Goal: Transaction & Acquisition: Purchase product/service

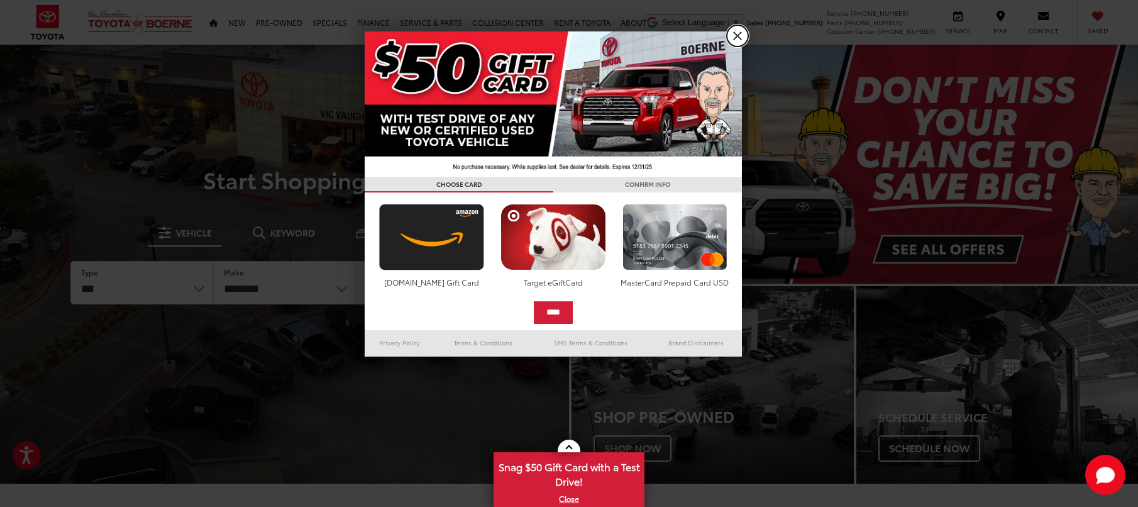
click at [741, 33] on link "X" at bounding box center [737, 35] width 21 height 21
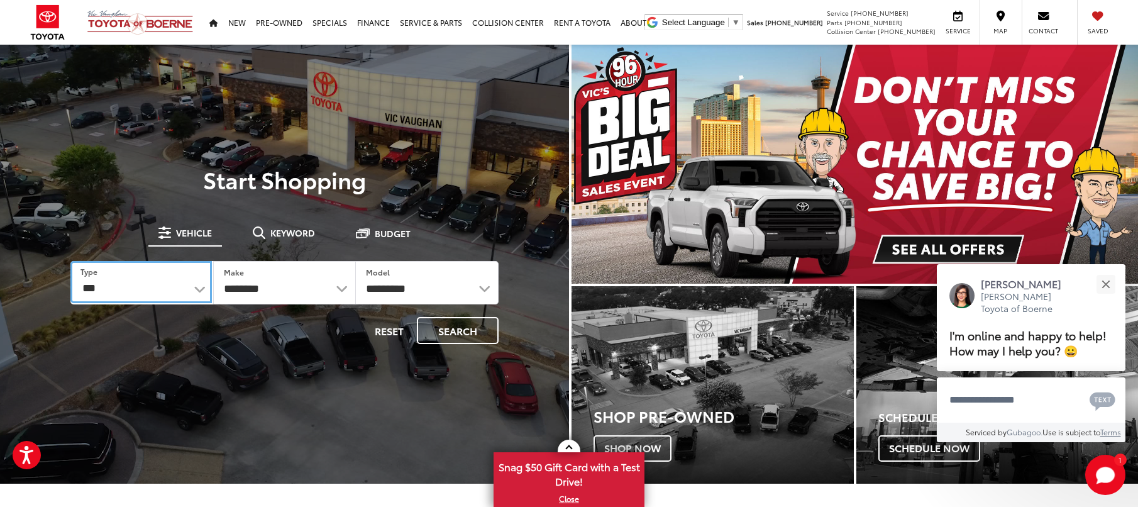
click at [172, 290] on select "*** *** **** *********" at bounding box center [140, 282] width 141 height 42
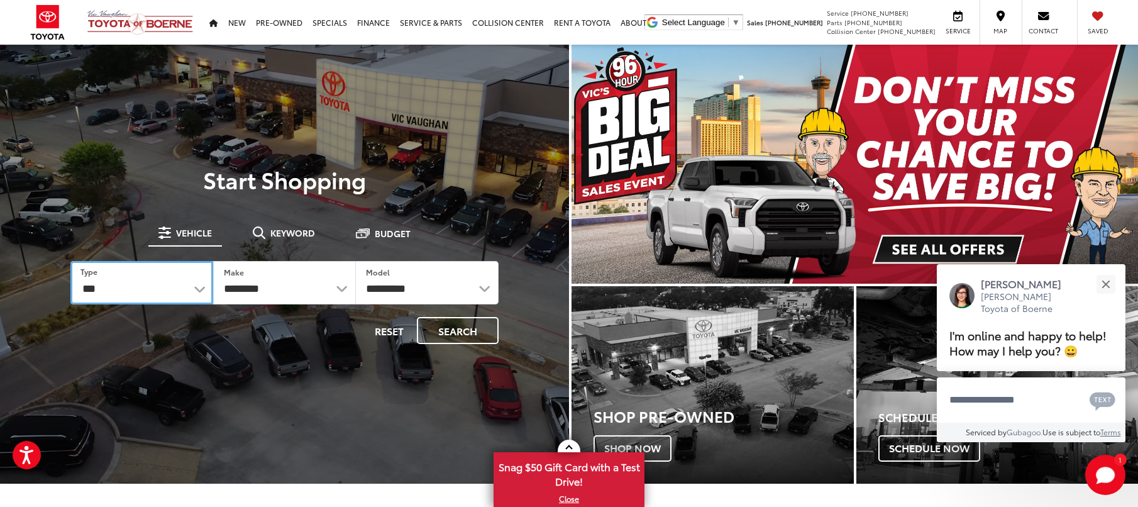
select select "******"
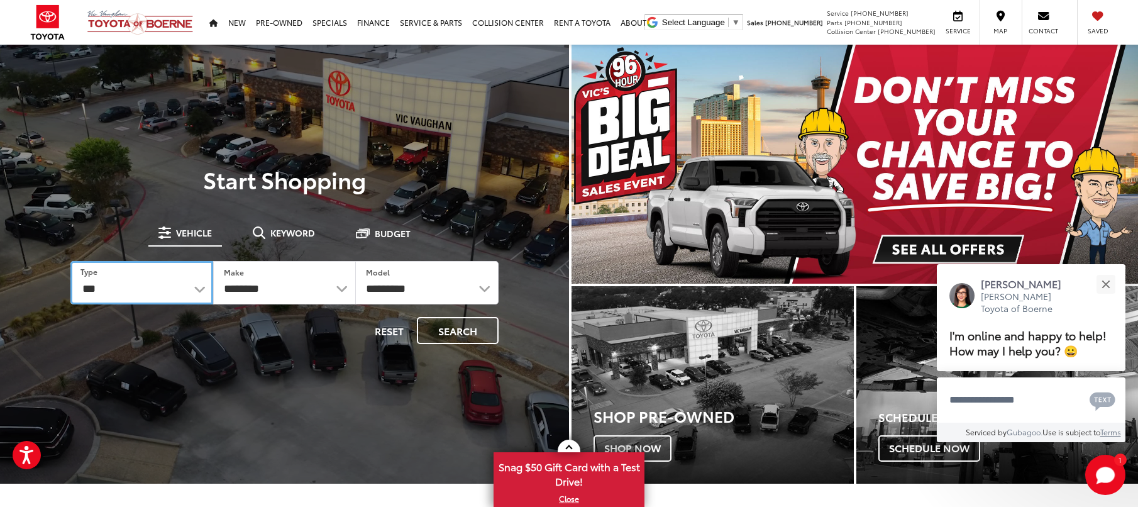
select select "******"
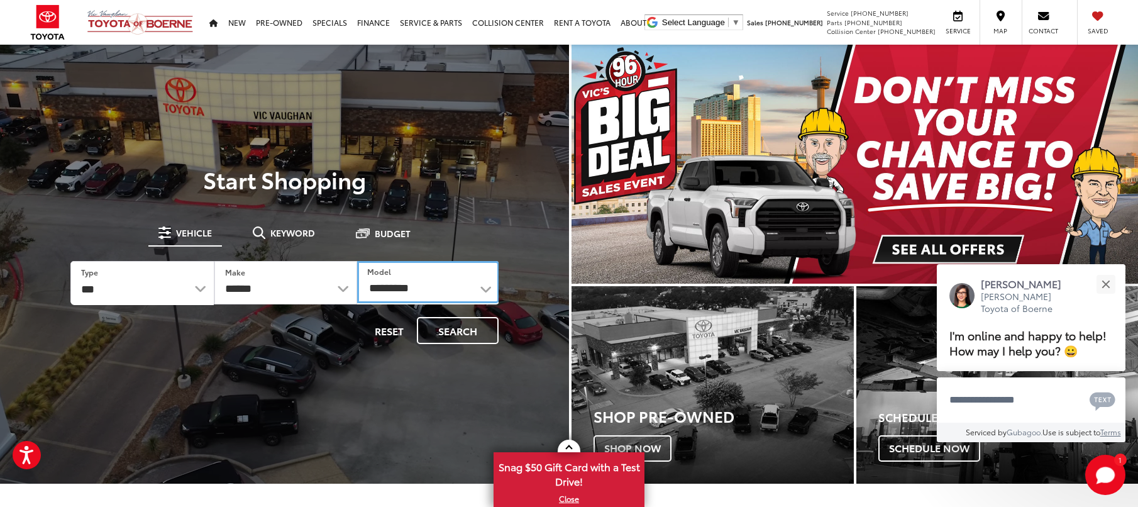
click at [411, 295] on select "**********" at bounding box center [428, 282] width 142 height 42
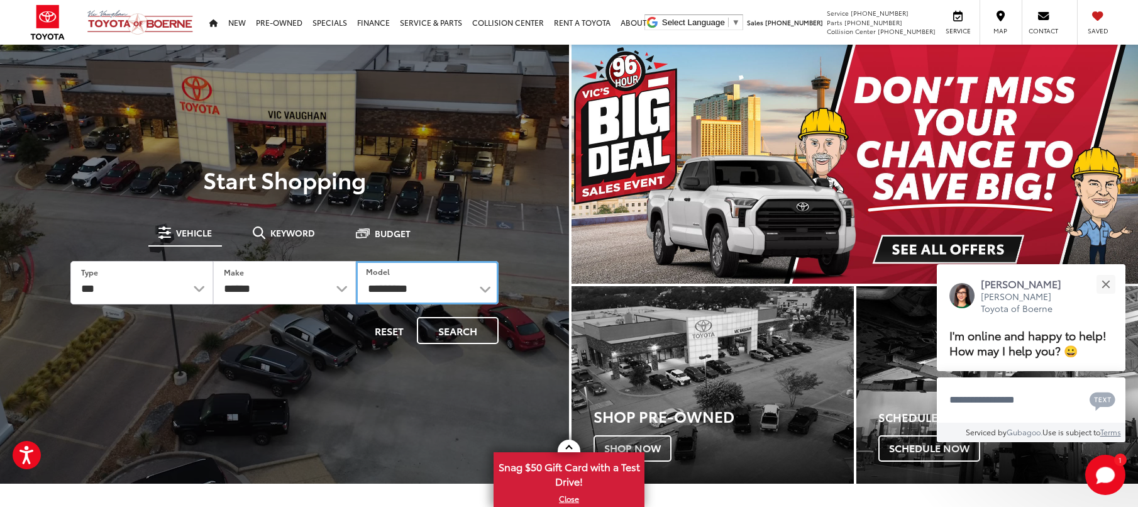
select select "*******"
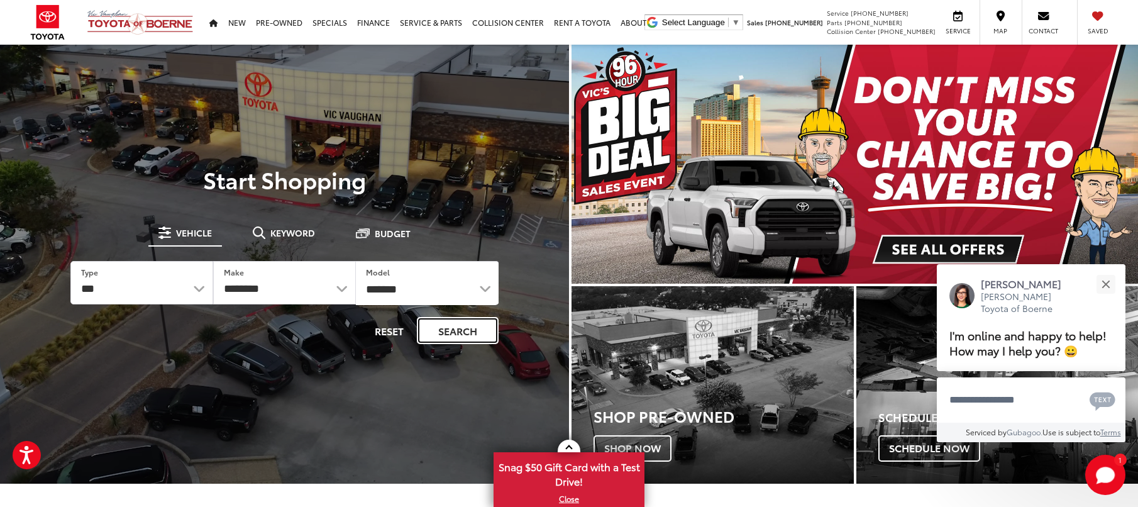
click at [466, 328] on button "Search" at bounding box center [458, 330] width 82 height 27
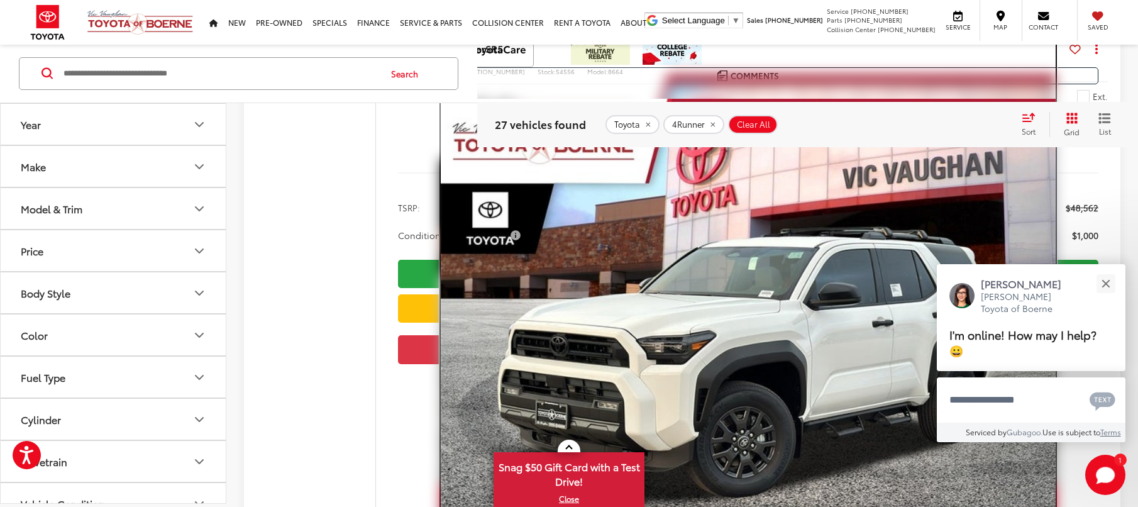
click at [749, 358] on img "2025 Toyota 4Runner SR5 0" at bounding box center [748, 329] width 614 height 461
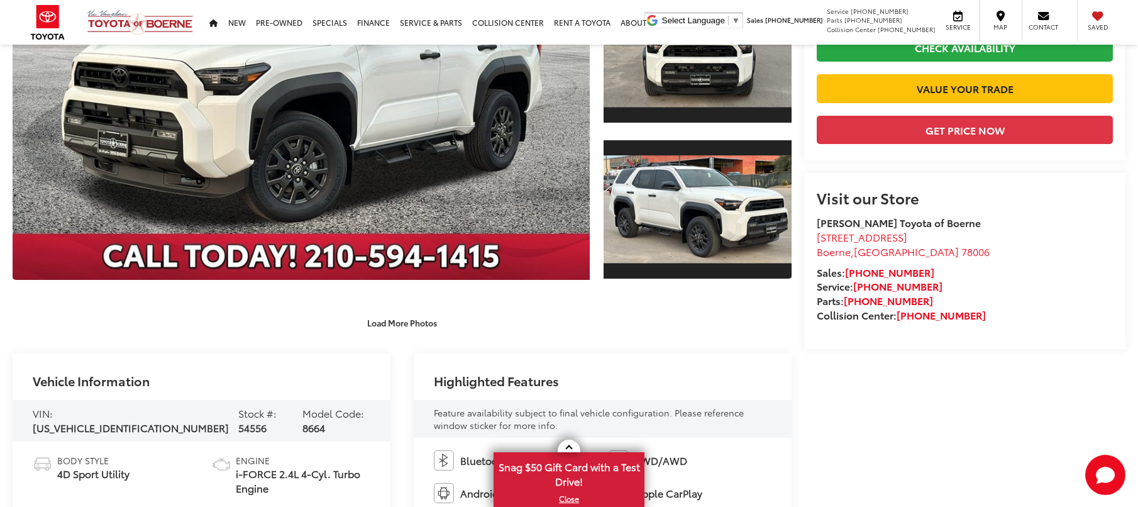
scroll to position [561, 0]
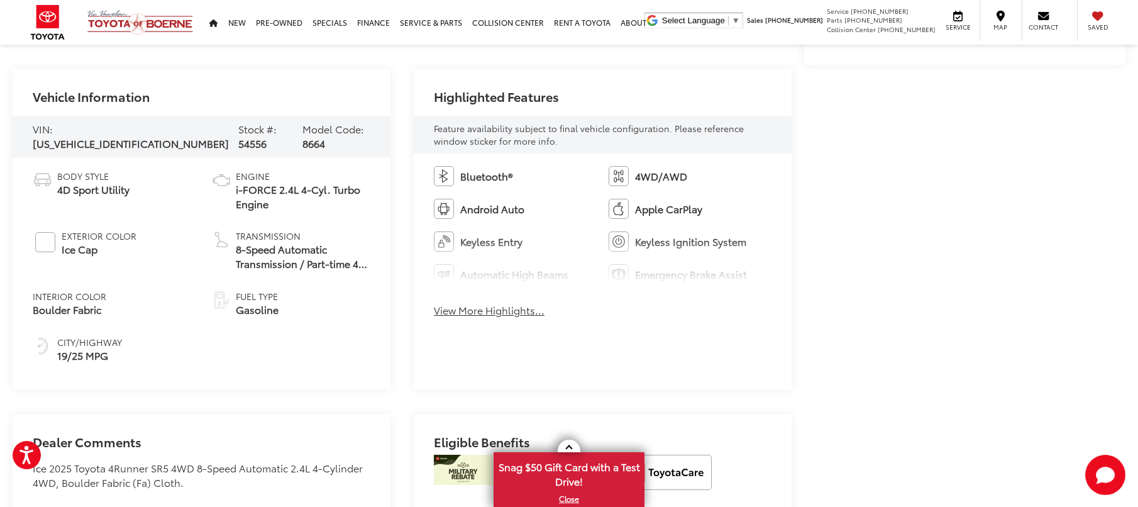
click at [489, 313] on button "View More Highlights..." at bounding box center [489, 310] width 111 height 14
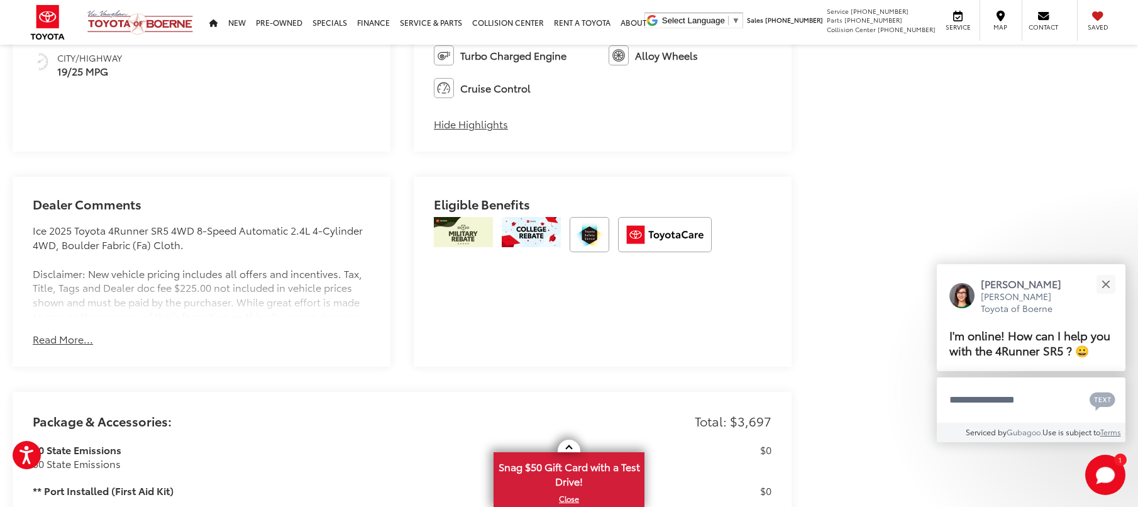
scroll to position [881, 0]
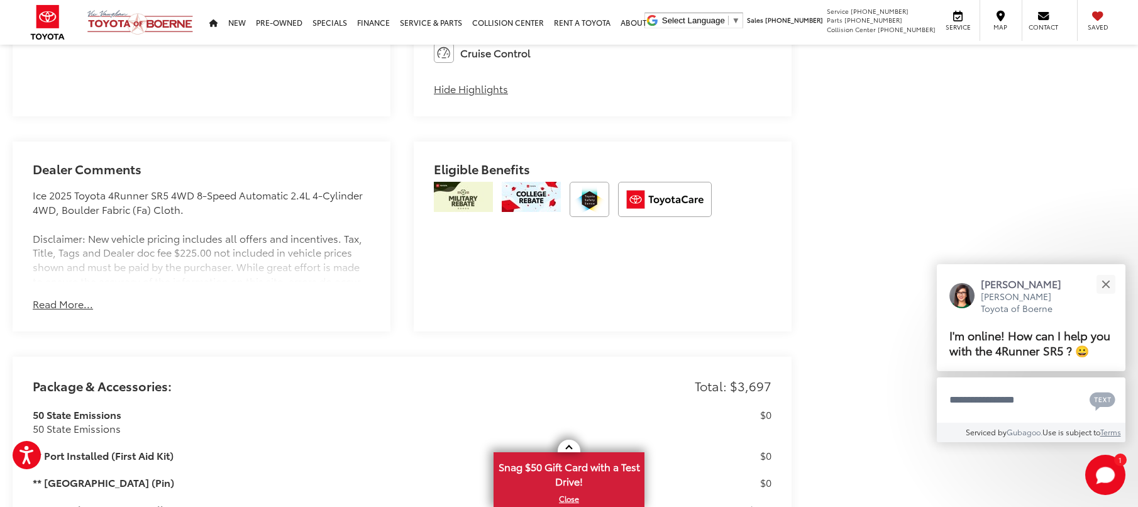
click at [68, 304] on button "Read More..." at bounding box center [63, 304] width 60 height 14
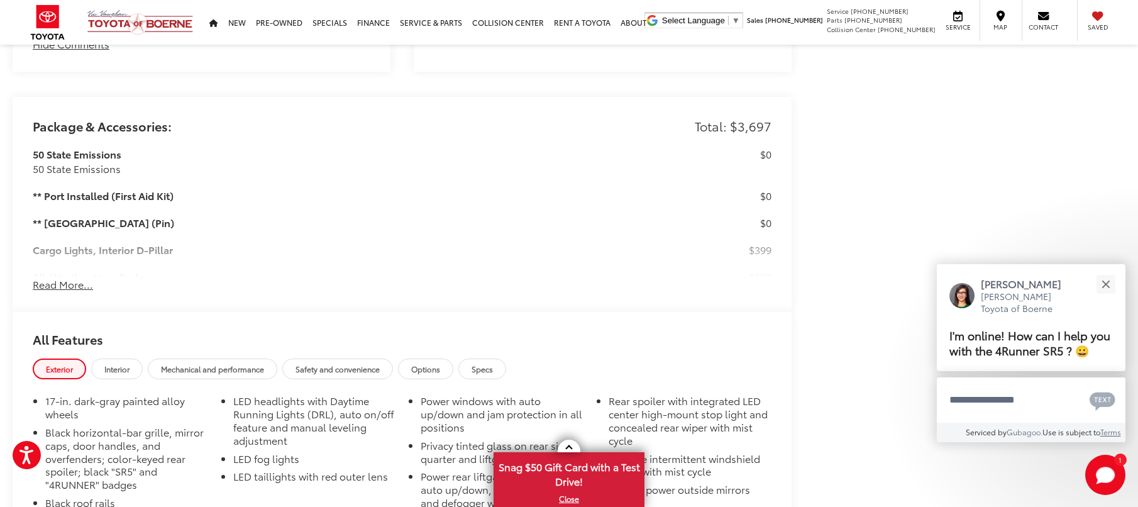
scroll to position [1272, 0]
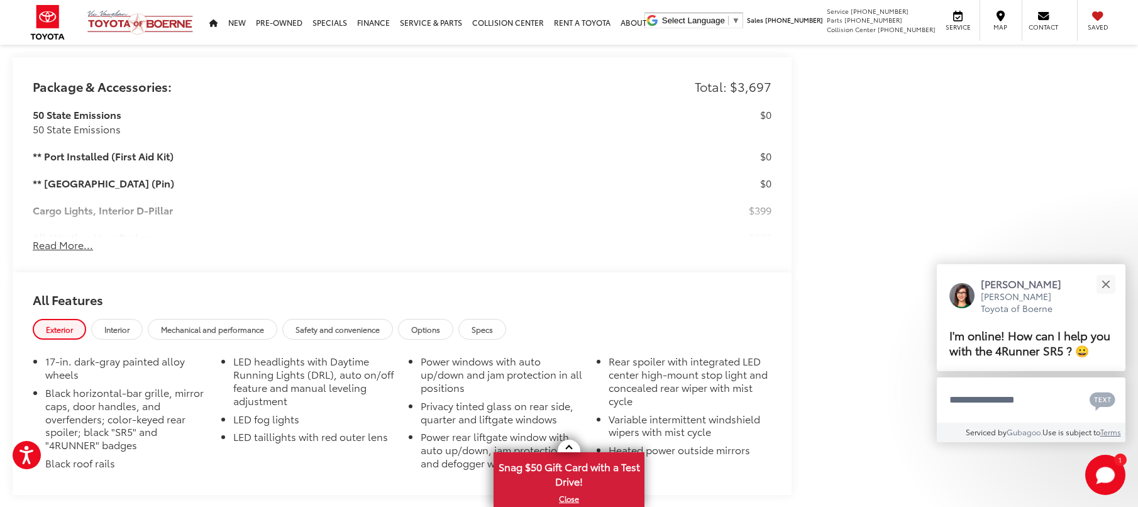
click at [67, 244] on button "Read More..." at bounding box center [63, 245] width 60 height 14
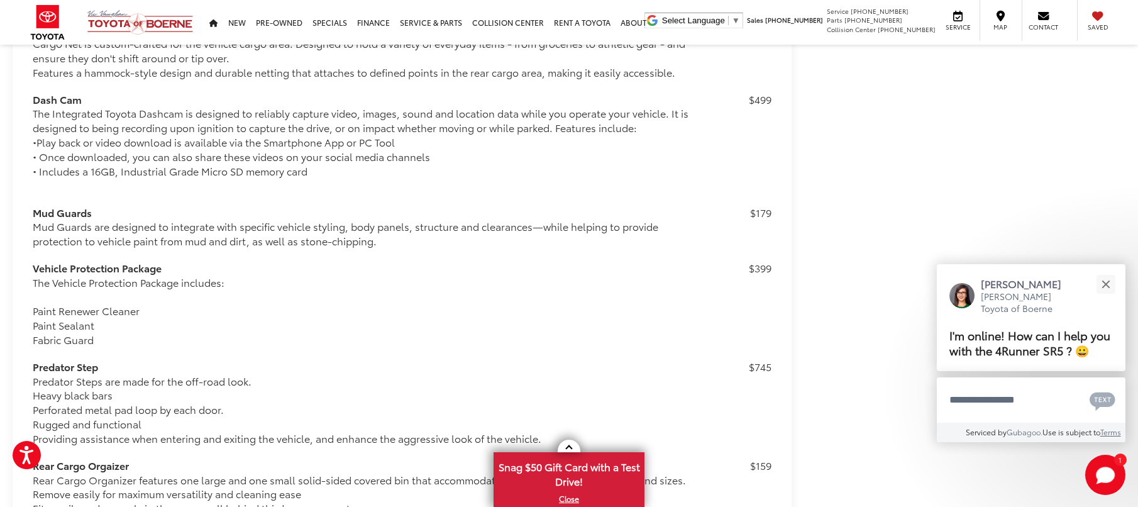
scroll to position [1936, 0]
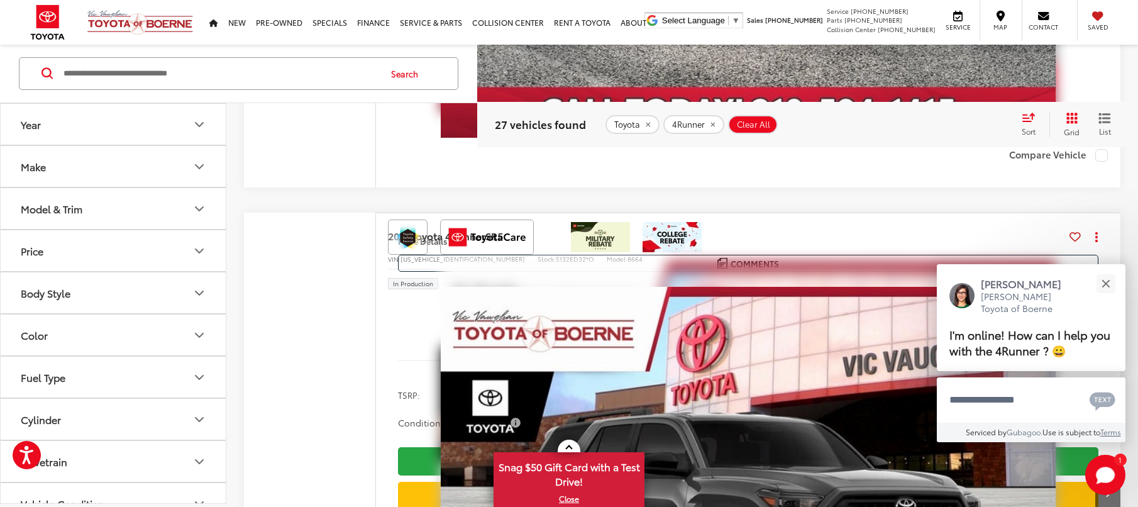
scroll to position [6532, 0]
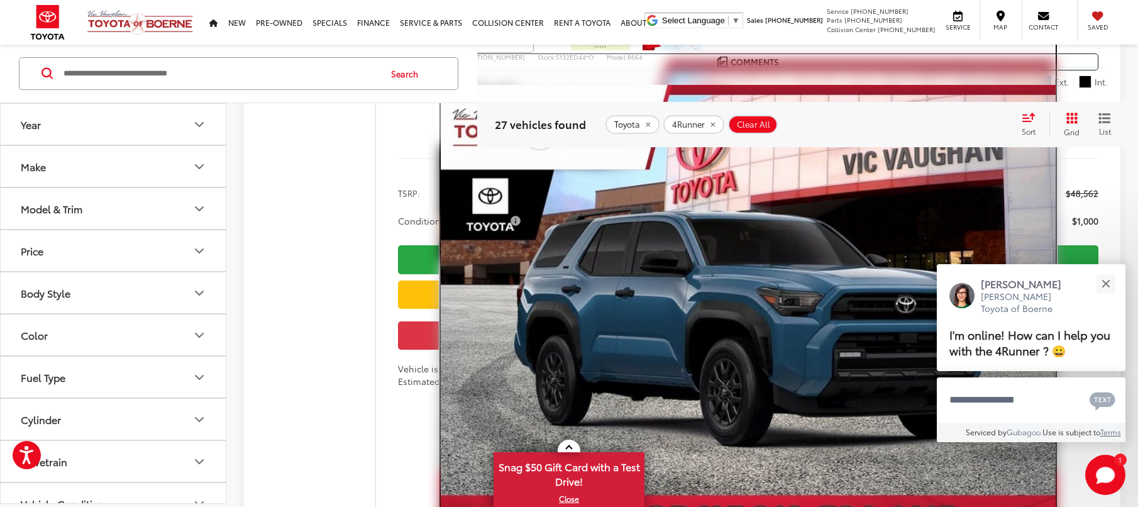
click at [701, 260] on img "2025 Toyota 4Runner SR5 0" at bounding box center [748, 315] width 614 height 461
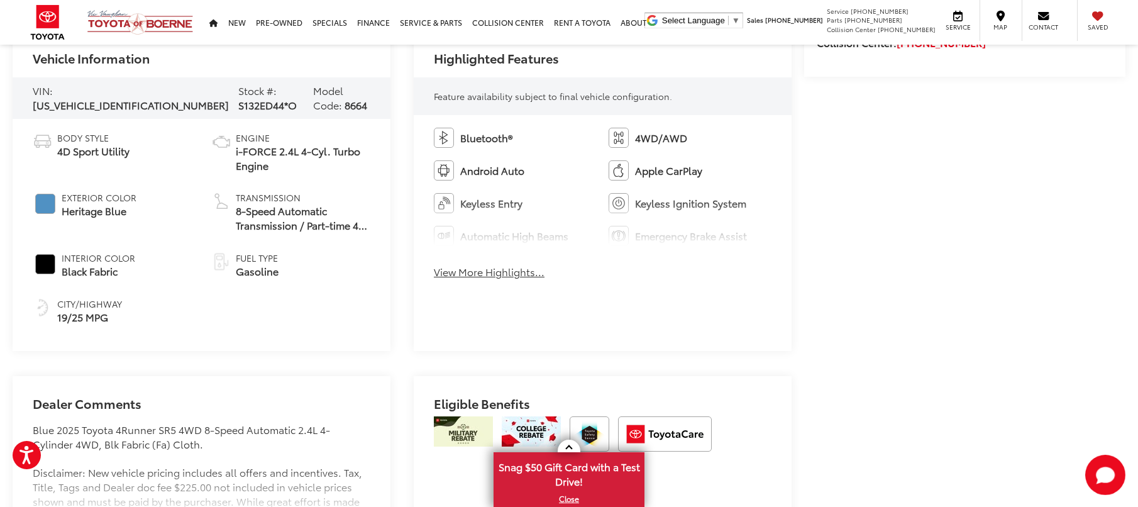
click at [502, 273] on button "View More Highlights..." at bounding box center [489, 272] width 111 height 14
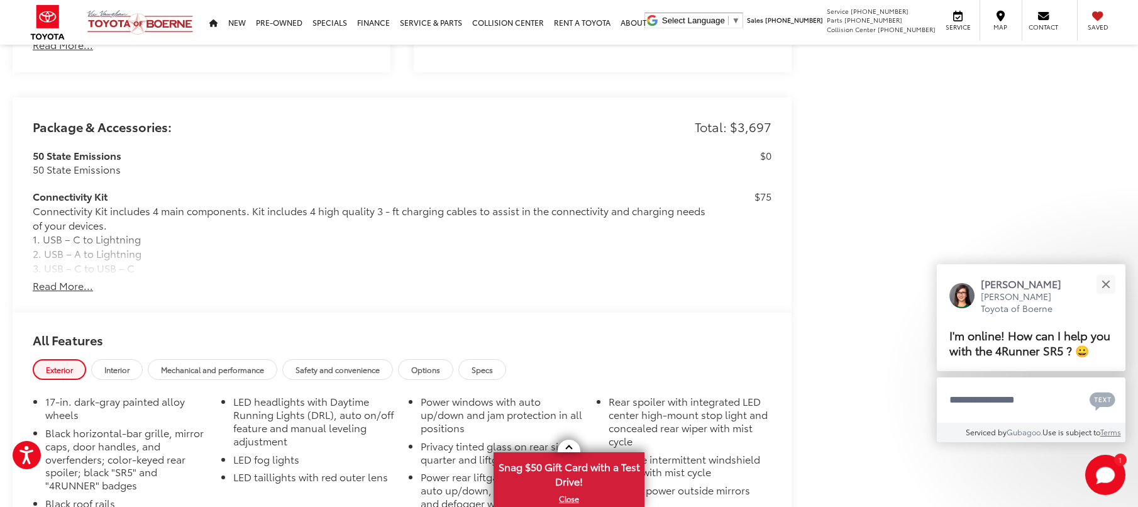
scroll to position [1122, 0]
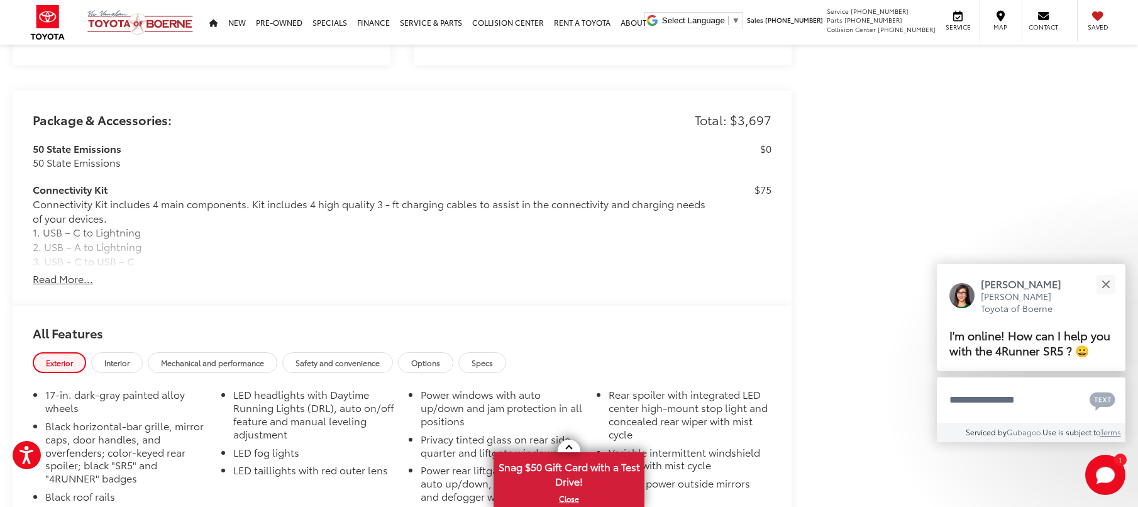
click at [74, 277] on button "Read More..." at bounding box center [63, 279] width 60 height 14
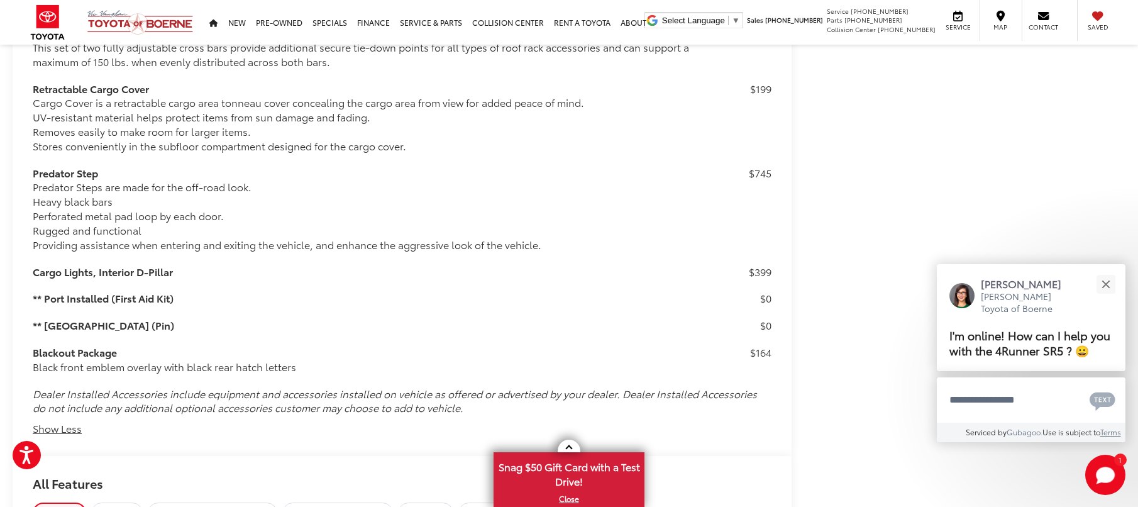
scroll to position [1966, 0]
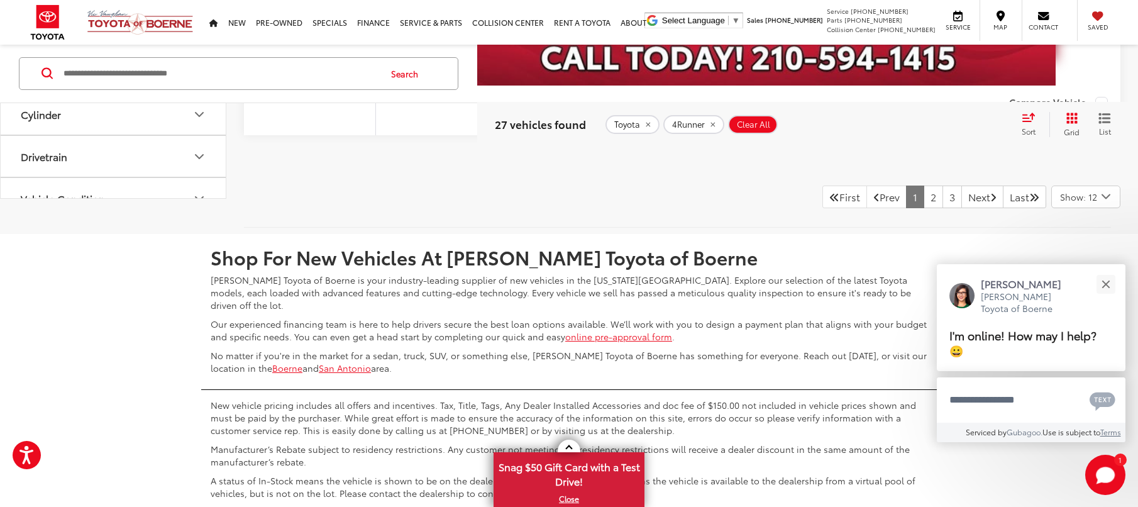
scroll to position [7647, 0]
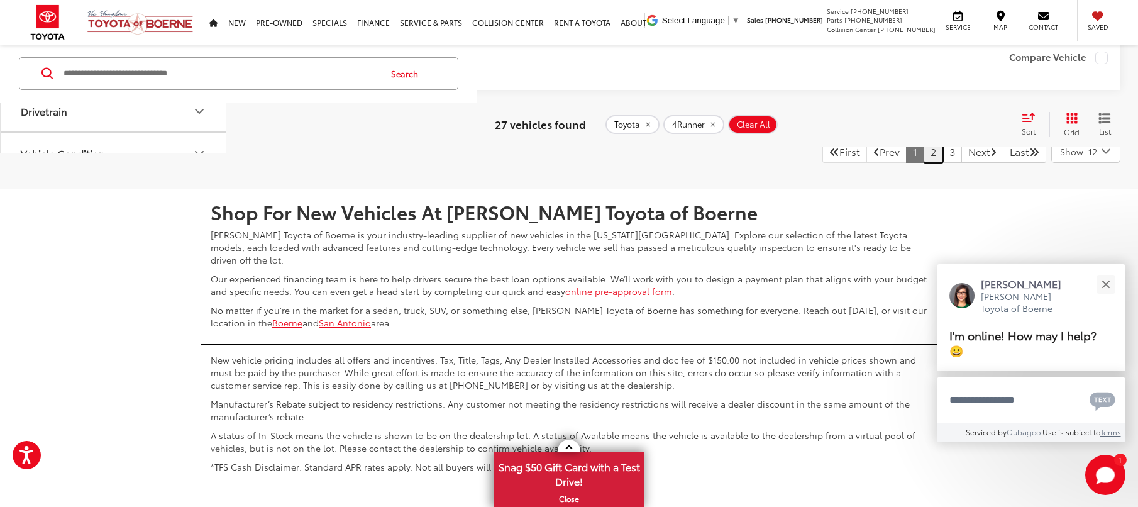
click at [924, 163] on link "2" at bounding box center [933, 151] width 19 height 23
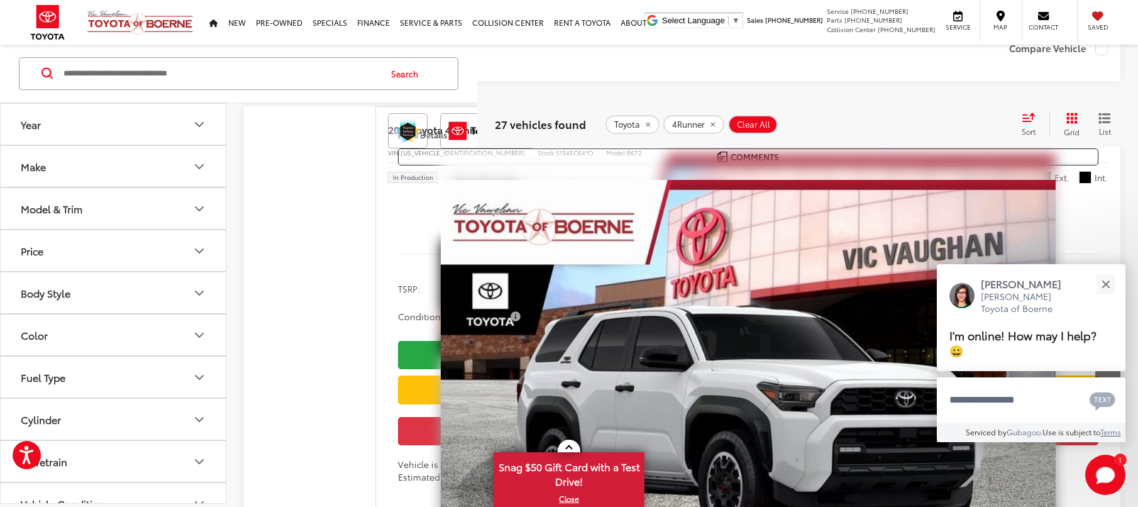
scroll to position [3940, 0]
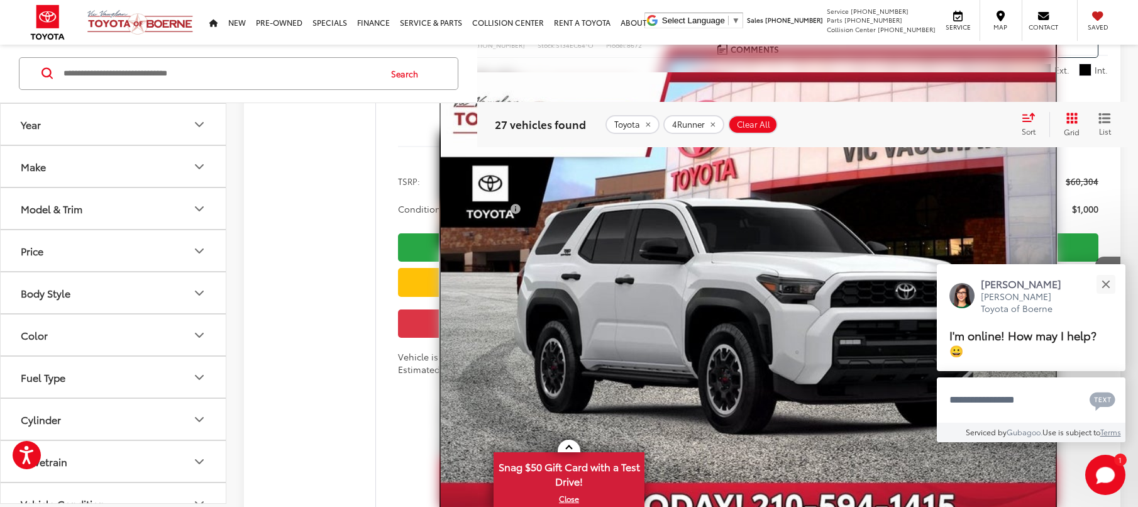
click at [824, 260] on img "2025 Toyota 4Runner TRD Off-Road Premium 0" at bounding box center [748, 302] width 614 height 461
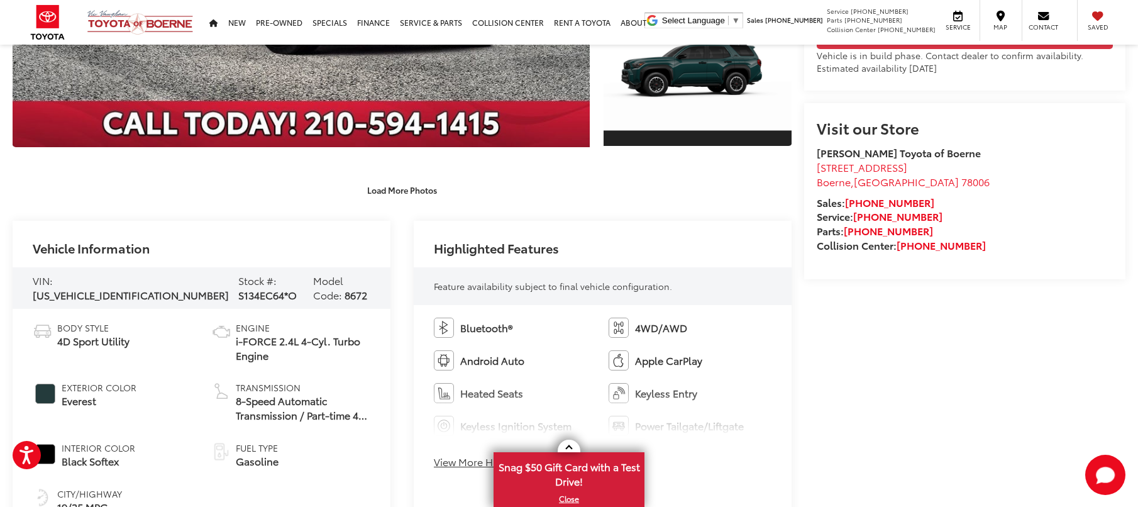
scroll to position [656, 0]
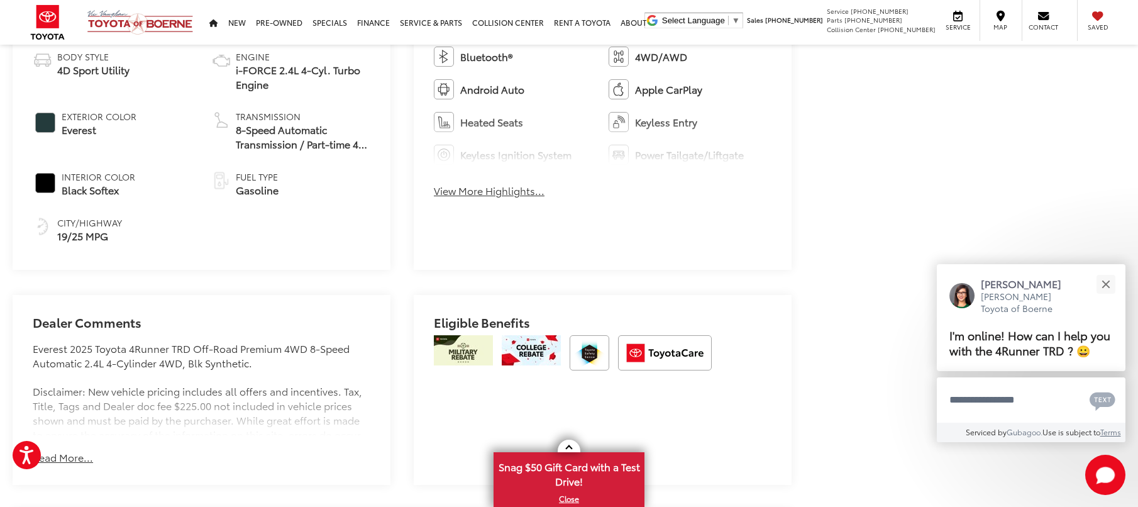
click at [485, 192] on button "View More Highlights..." at bounding box center [489, 191] width 111 height 14
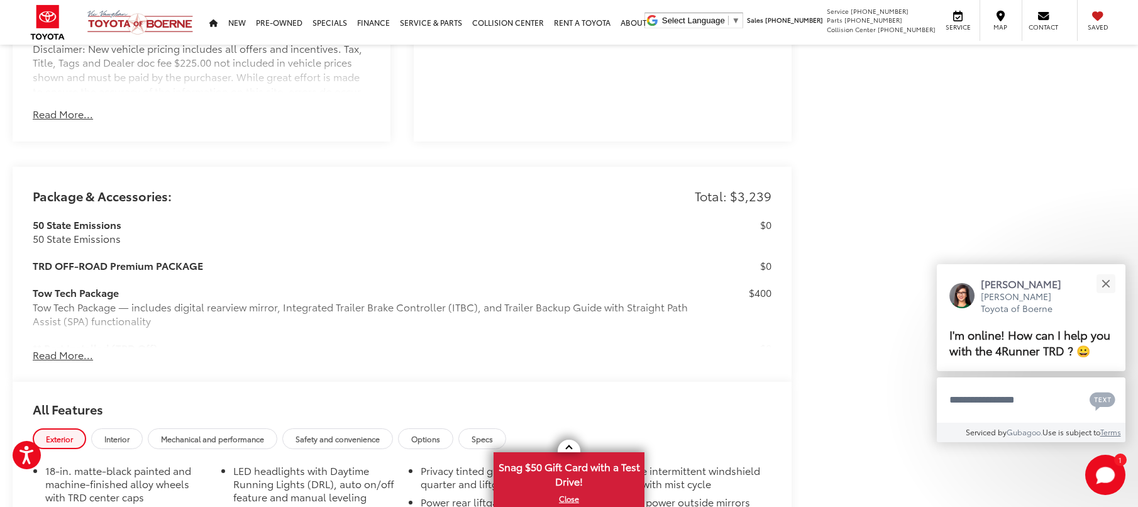
scroll to position [1115, 0]
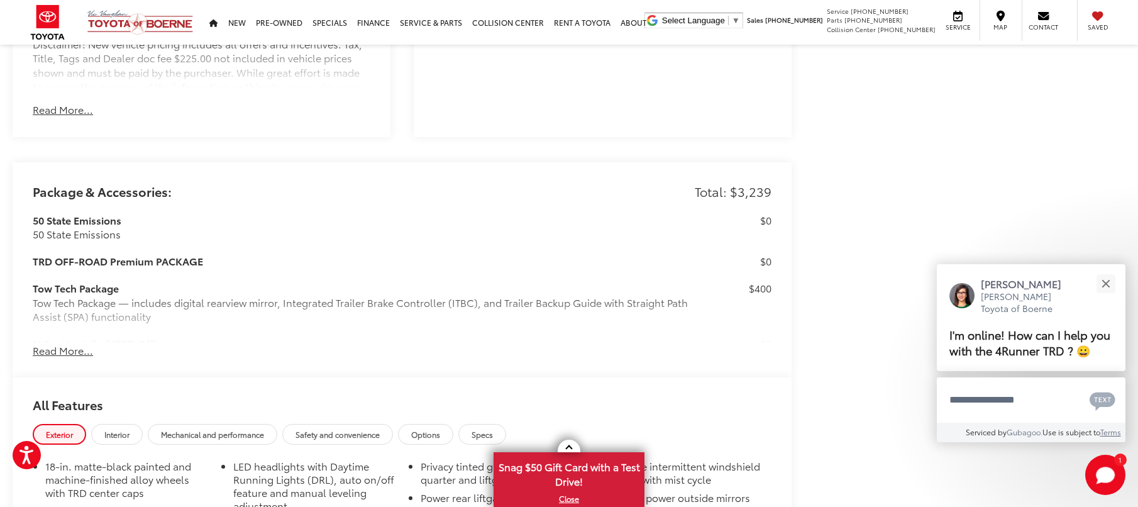
click at [65, 350] on button "Read More..." at bounding box center [63, 350] width 60 height 14
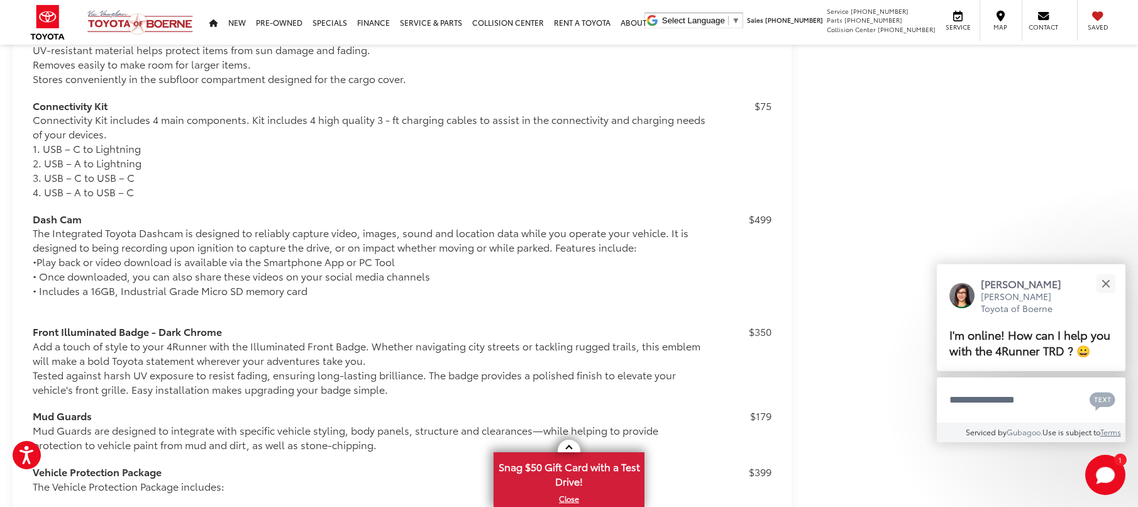
scroll to position [1713, 0]
